Goal: Task Accomplishment & Management: Use online tool/utility

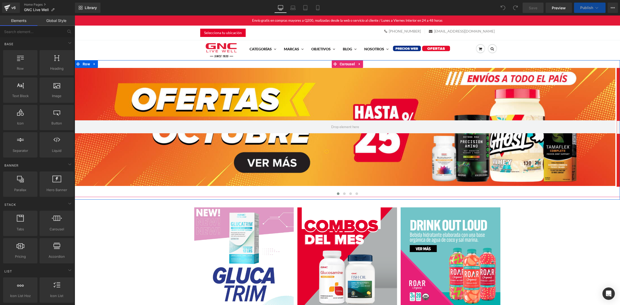
click at [354, 193] on button at bounding box center [357, 193] width 6 height 5
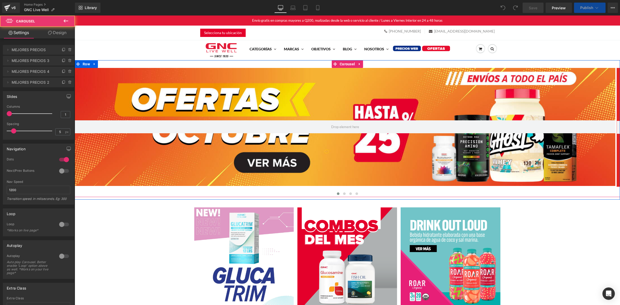
click at [347, 193] on button at bounding box center [350, 193] width 6 height 5
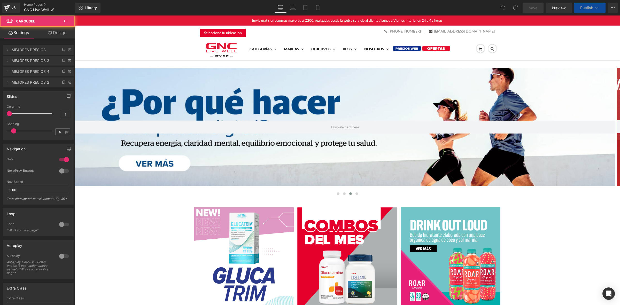
click at [319, 106] on div at bounding box center [345, 127] width 541 height 119
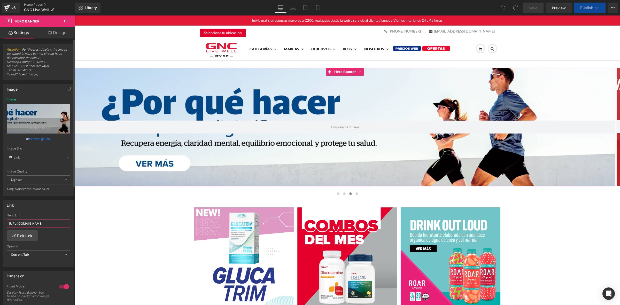
click at [43, 225] on input "[URL][DOMAIN_NAME]" at bounding box center [39, 223] width 64 height 9
paste input "octubre-2025"
type input "[URL][DOMAIN_NAME]"
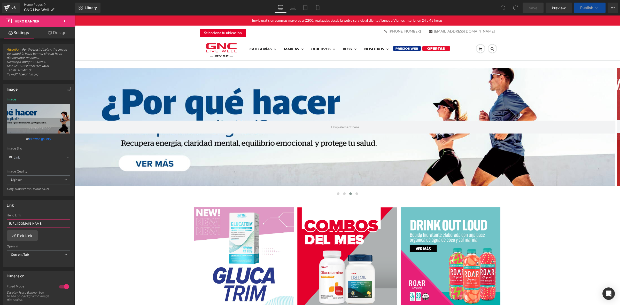
scroll to position [0, 20]
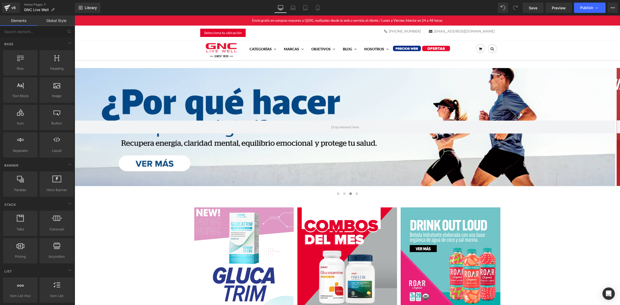
click at [292, 13] on div "Library Desktop Desktop Laptop Tablet Mobile Save Preview Publish Scheduled Vie…" at bounding box center [347, 7] width 545 height 15
click at [293, 10] on icon at bounding box center [292, 7] width 5 height 5
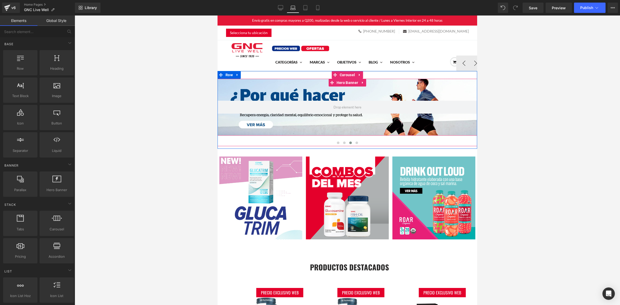
click at [342, 119] on div at bounding box center [347, 107] width 260 height 57
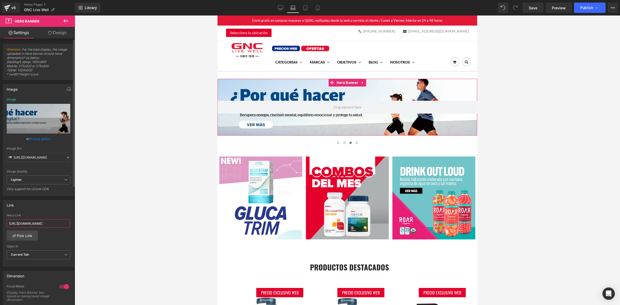
scroll to position [0, 20]
drag, startPoint x: 45, startPoint y: 225, endPoint x: 68, endPoint y: 225, distance: 23.8
click at [68, 225] on div "[URL][DOMAIN_NAME] Hero Link [URL][DOMAIN_NAME] Pick Link Current Tab New Tab O…" at bounding box center [38, 240] width 71 height 53
click at [47, 223] on input "[URL][DOMAIN_NAME]" at bounding box center [39, 223] width 64 height 9
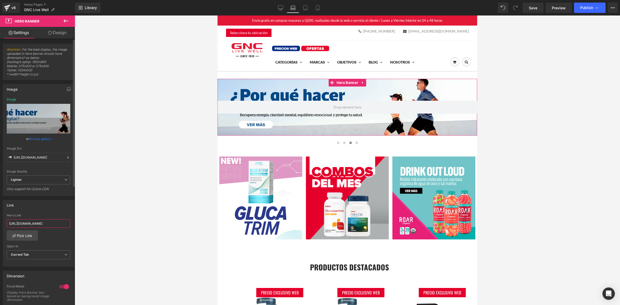
click at [47, 223] on input "[URL][DOMAIN_NAME]" at bounding box center [39, 223] width 64 height 9
click at [310, 9] on link "Tablet" at bounding box center [305, 8] width 12 height 10
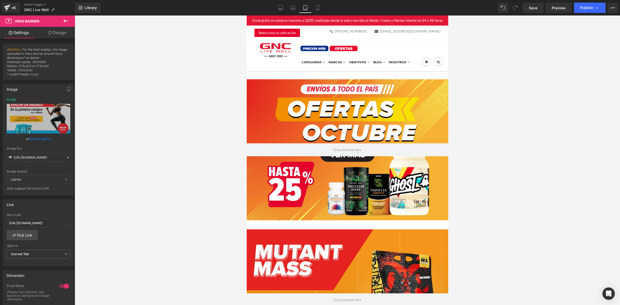
scroll to position [0, 0]
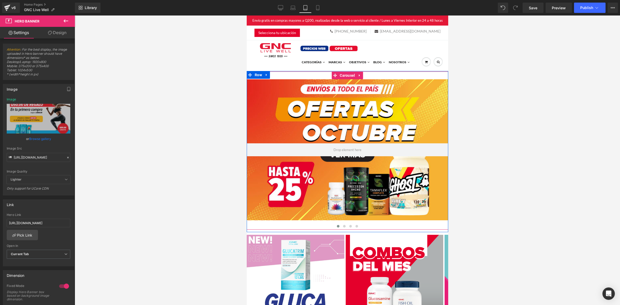
click at [347, 226] on button at bounding box center [350, 226] width 6 height 5
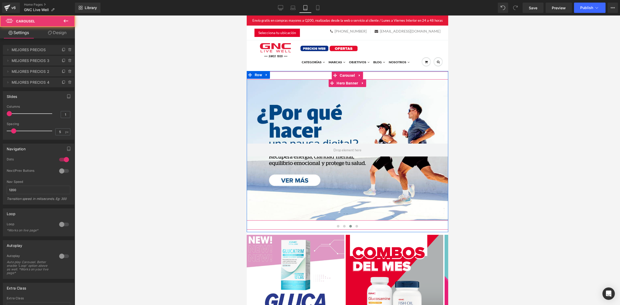
click at [319, 119] on div at bounding box center [346, 149] width 201 height 141
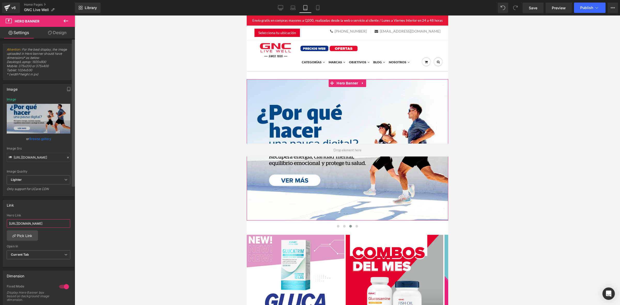
scroll to position [0, 5]
drag, startPoint x: 18, startPoint y: 222, endPoint x: 50, endPoint y: 224, distance: 32.1
click at [53, 224] on input "https://gnc.com.gt/pages/suplemento-gnc" at bounding box center [39, 223] width 64 height 9
click at [49, 224] on input "https://gnc.com.gt/pages/suplemento-gnc" at bounding box center [39, 223] width 64 height 9
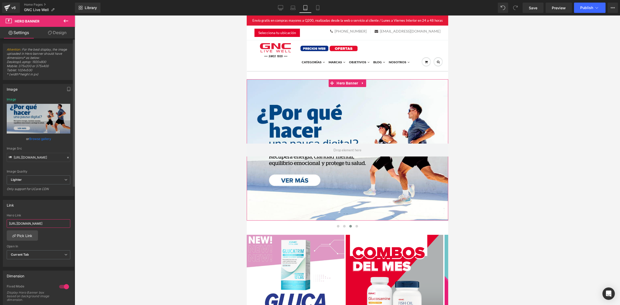
click at [49, 224] on input "https://gnc.com.gt/pages/suplemento-gnc" at bounding box center [39, 223] width 64 height 9
paste input "octubre-2025"
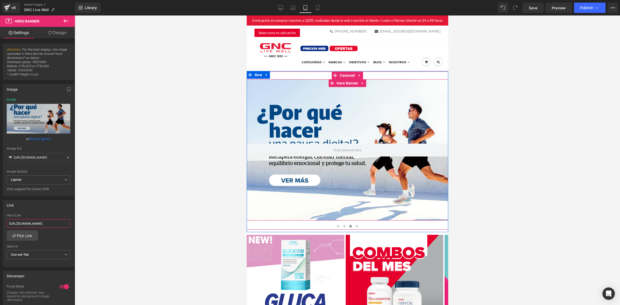
type input "[URL][DOMAIN_NAME]"
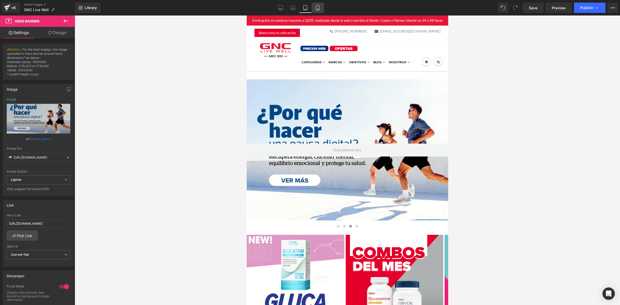
click at [317, 6] on icon at bounding box center [317, 7] width 5 height 5
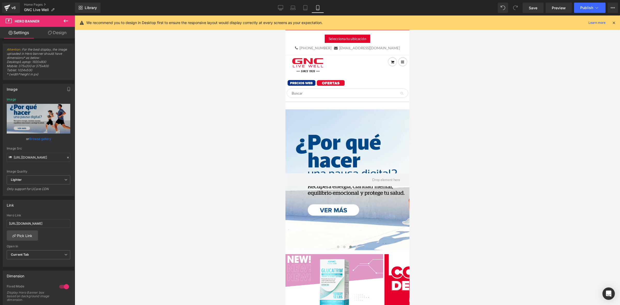
scroll to position [30, 0]
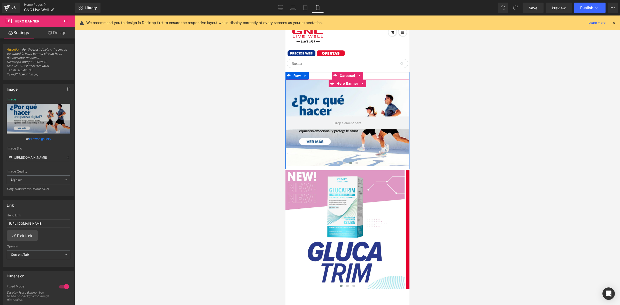
click at [351, 106] on div at bounding box center [347, 123] width 124 height 87
drag, startPoint x: 13, startPoint y: 224, endPoint x: 95, endPoint y: 225, distance: 81.9
click at [95, 225] on div "You are previewing how the will restyle your page. You can not edit Elements in…" at bounding box center [310, 157] width 620 height 314
click at [44, 215] on div "Hero Link" at bounding box center [39, 216] width 64 height 4
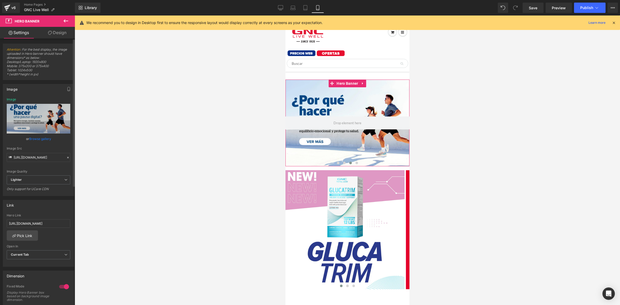
scroll to position [0, 0]
click at [538, 8] on link "Save" at bounding box center [532, 8] width 21 height 10
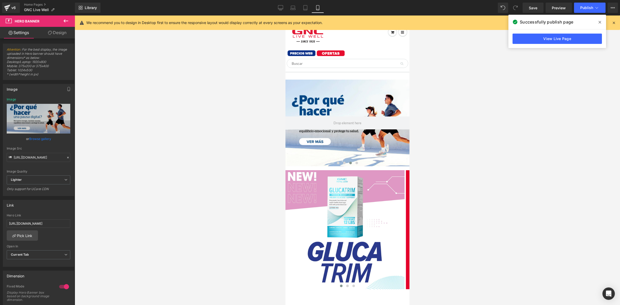
click at [555, 41] on link "View Live Page" at bounding box center [556, 39] width 89 height 10
